Goal: Task Accomplishment & Management: Use online tool/utility

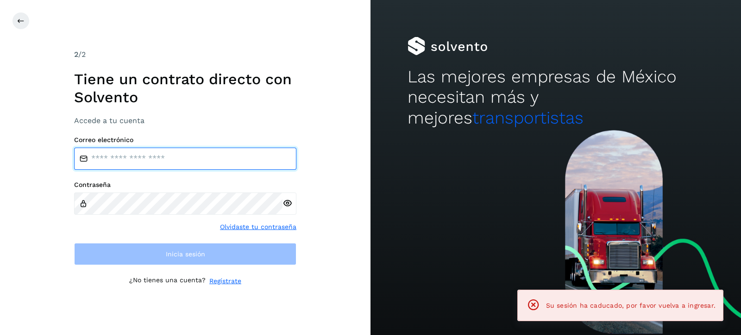
type input "**********"
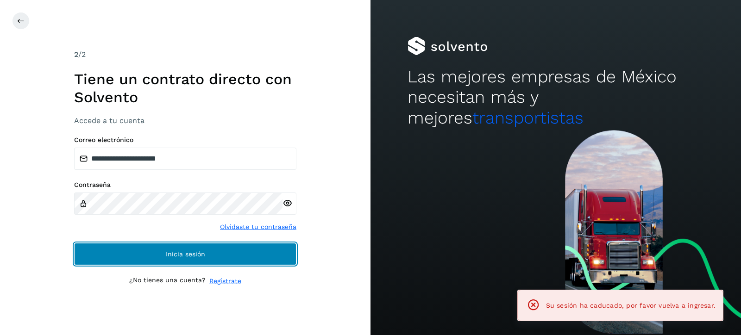
click at [204, 256] on span "Inicia sesión" at bounding box center [185, 254] width 39 height 6
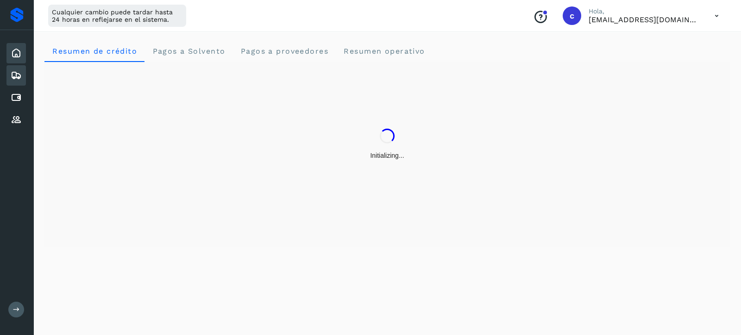
click at [20, 77] on icon at bounding box center [16, 75] width 11 height 11
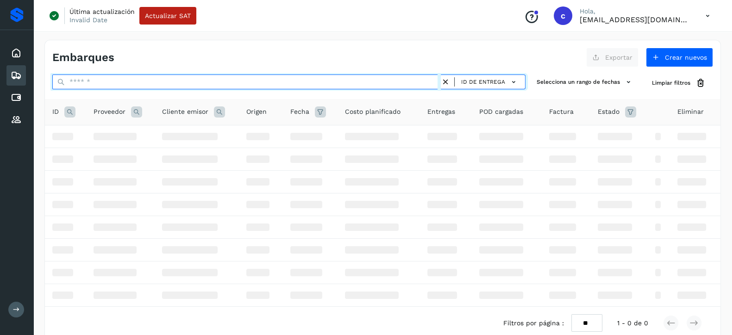
click at [289, 82] on input "text" at bounding box center [246, 82] width 389 height 15
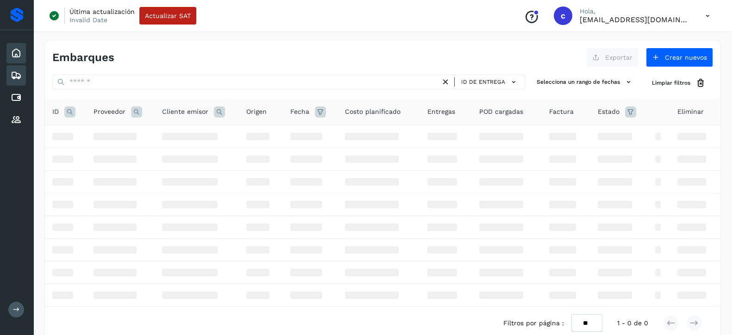
click at [17, 53] on icon at bounding box center [16, 53] width 11 height 11
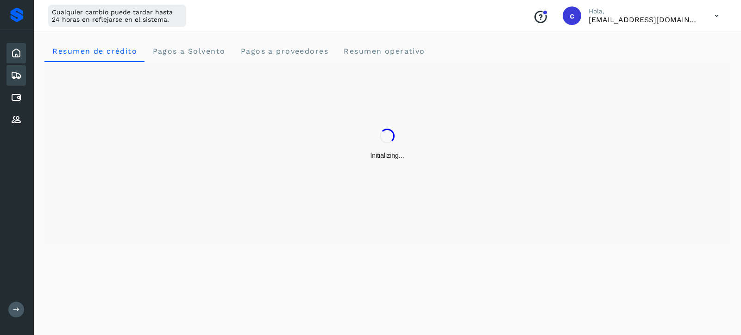
click at [19, 77] on icon at bounding box center [16, 75] width 11 height 11
